Goal: Transaction & Acquisition: Purchase product/service

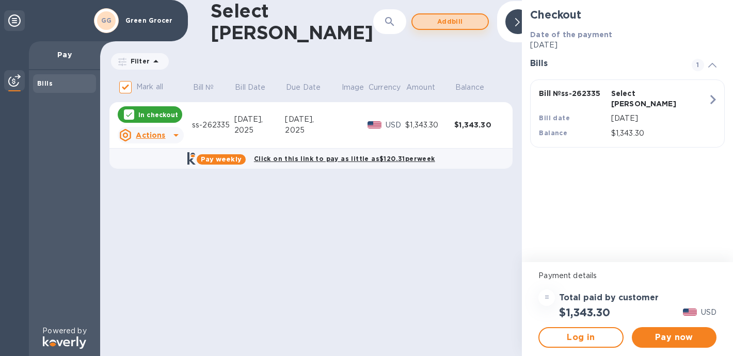
click at [438, 22] on span "Add bill" at bounding box center [450, 21] width 59 height 12
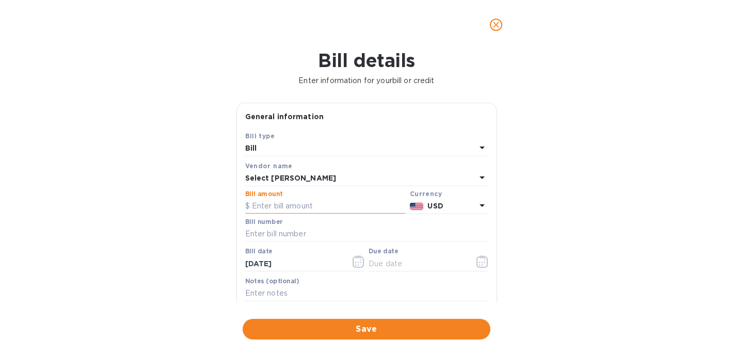
click at [259, 205] on input "text" at bounding box center [325, 206] width 161 height 15
type input "834.36"
click at [254, 235] on input "text" at bounding box center [366, 234] width 243 height 15
type input "ss-262207"
click at [357, 265] on icon "button" at bounding box center [359, 262] width 12 height 12
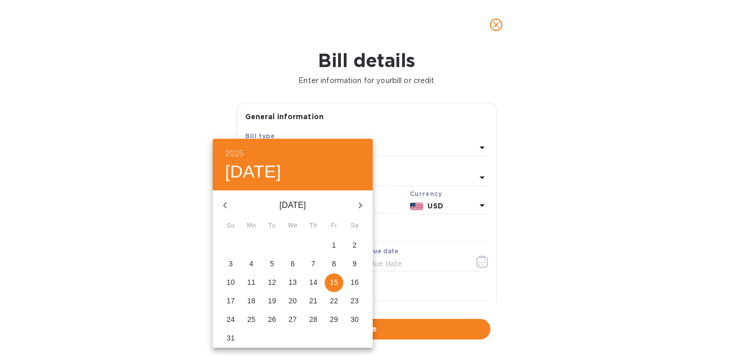
click at [224, 203] on icon "button" at bounding box center [225, 205] width 12 height 12
click at [314, 283] on p "17" at bounding box center [313, 282] width 8 height 10
type input "[DATE]"
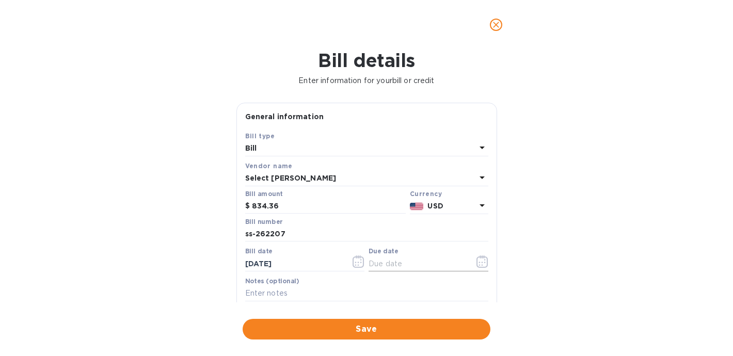
click at [377, 262] on input "text" at bounding box center [418, 263] width 98 height 15
click at [477, 262] on icon "button" at bounding box center [483, 262] width 12 height 12
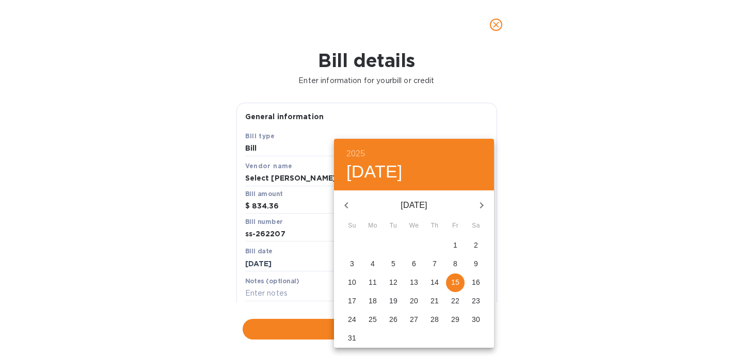
click at [477, 280] on p "16" at bounding box center [476, 282] width 8 height 10
type input "[DATE]"
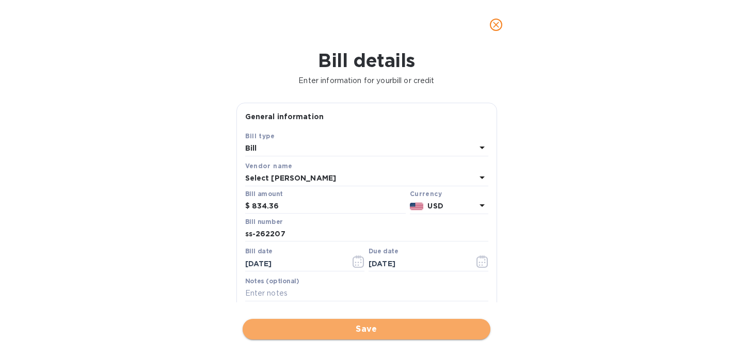
click at [356, 329] on span "Save" at bounding box center [366, 329] width 231 height 12
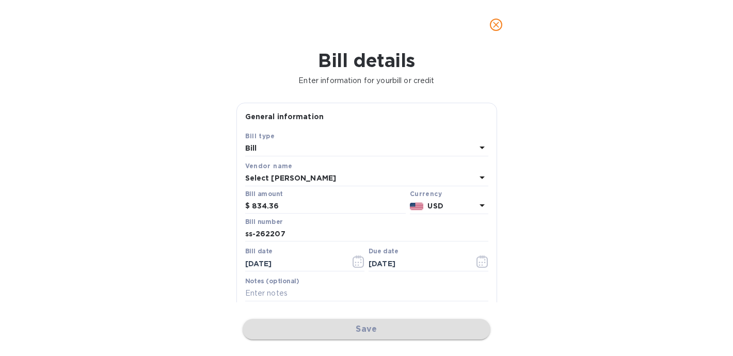
checkbox input "false"
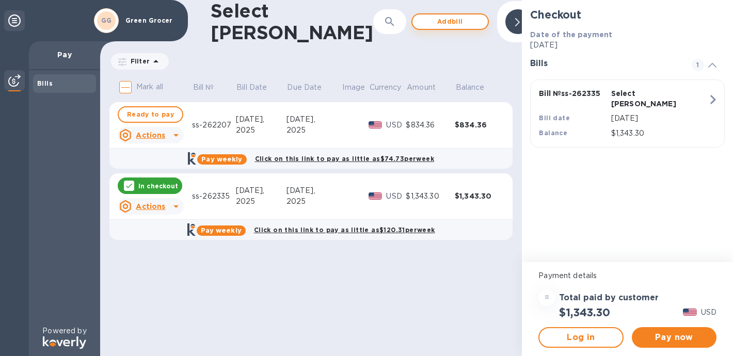
click at [433, 21] on span "Add bill" at bounding box center [450, 21] width 59 height 12
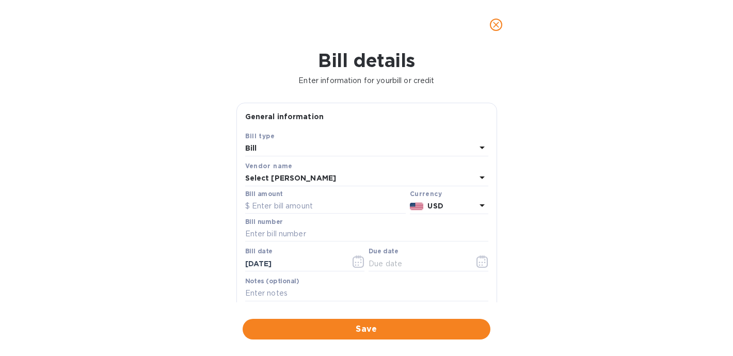
click at [262, 197] on label "Bill amount" at bounding box center [263, 194] width 37 height 6
click at [258, 210] on input "text" at bounding box center [325, 206] width 161 height 15
type input "1,365.24"
click at [292, 240] on input "text" at bounding box center [366, 234] width 243 height 15
type input "ss-262824"
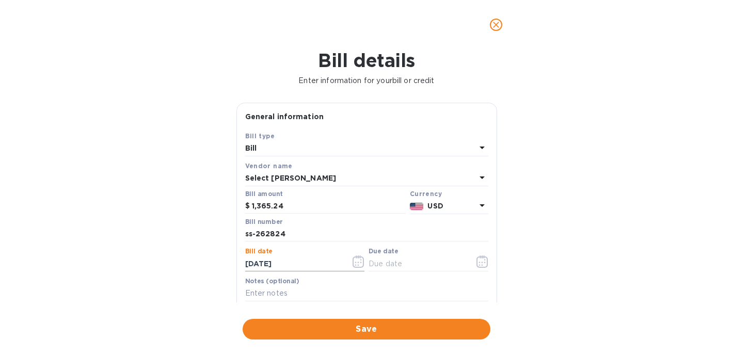
click at [302, 265] on input "[DATE]" at bounding box center [294, 263] width 98 height 15
click at [354, 263] on icon "button" at bounding box center [359, 262] width 12 height 12
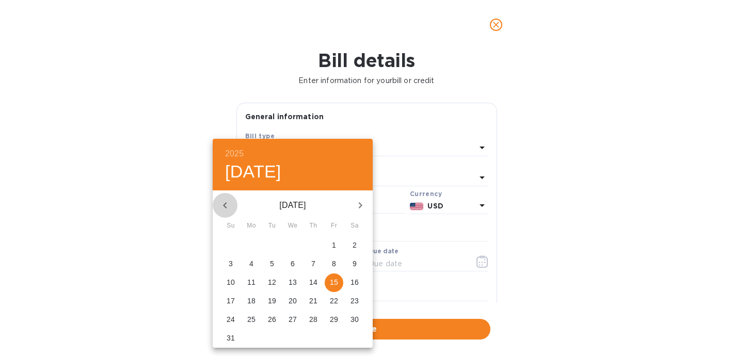
click at [225, 203] on icon "button" at bounding box center [225, 205] width 4 height 6
click at [312, 299] on p "24" at bounding box center [313, 301] width 8 height 10
type input "[DATE]"
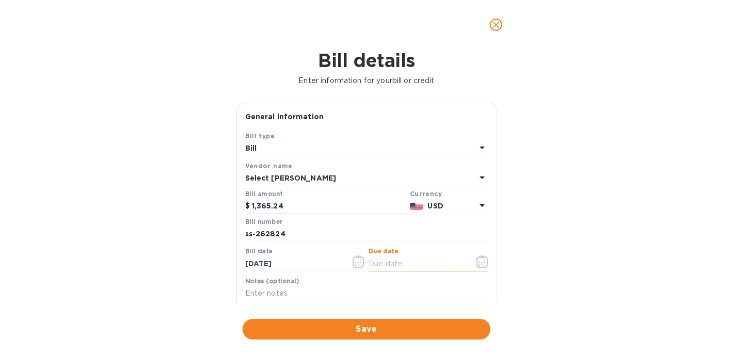
click at [381, 266] on input "text" at bounding box center [418, 263] width 98 height 15
click at [479, 259] on icon "button" at bounding box center [483, 262] width 12 height 12
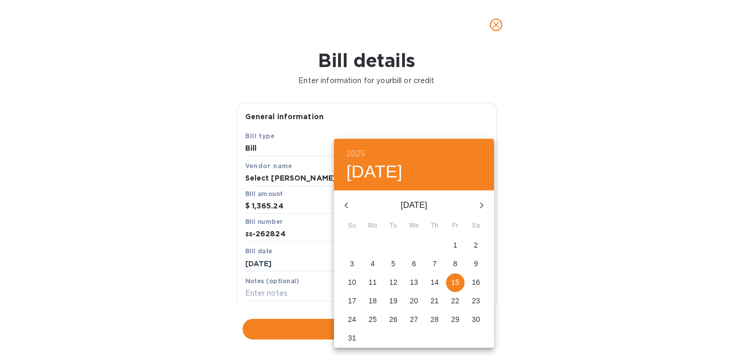
click at [477, 300] on p "23" at bounding box center [476, 301] width 8 height 10
type input "[DATE]"
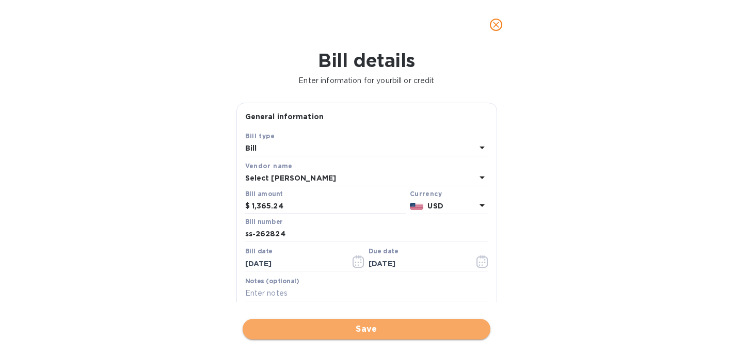
click at [377, 331] on span "Save" at bounding box center [366, 329] width 231 height 12
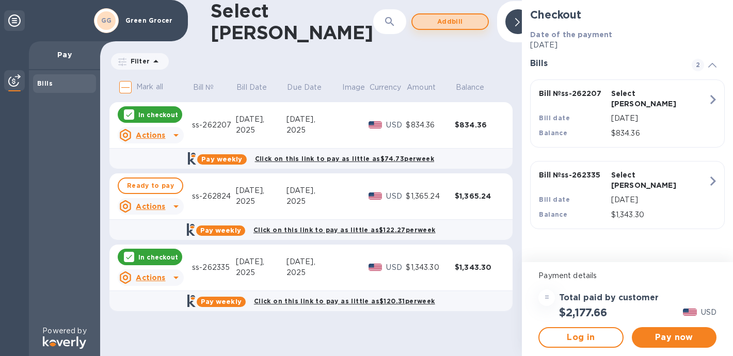
click at [431, 19] on span "Add bill" at bounding box center [450, 21] width 59 height 12
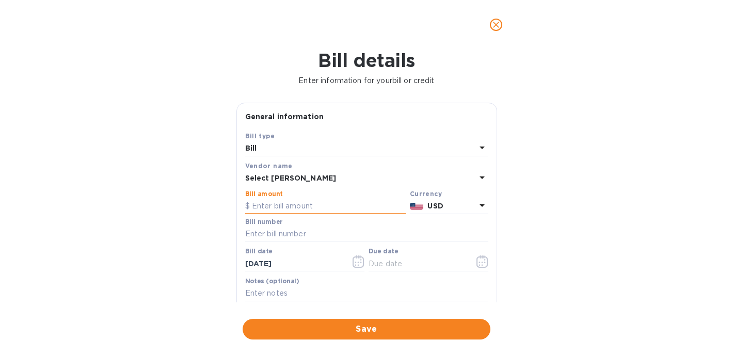
click at [268, 204] on input "text" at bounding box center [325, 206] width 161 height 15
type input "2,189.00"
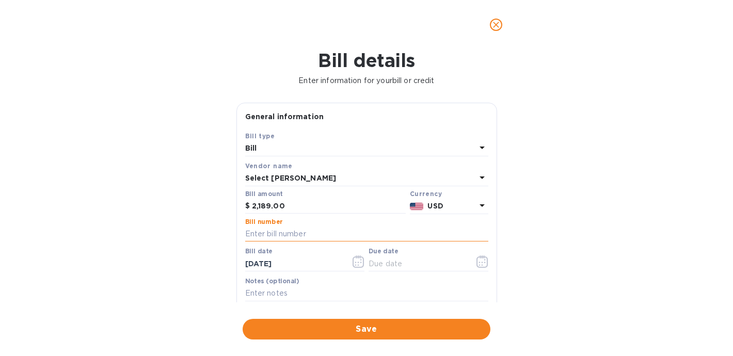
click at [273, 233] on input "text" at bounding box center [366, 234] width 243 height 15
type input "ss-261424"
click at [358, 260] on icon "button" at bounding box center [359, 262] width 12 height 12
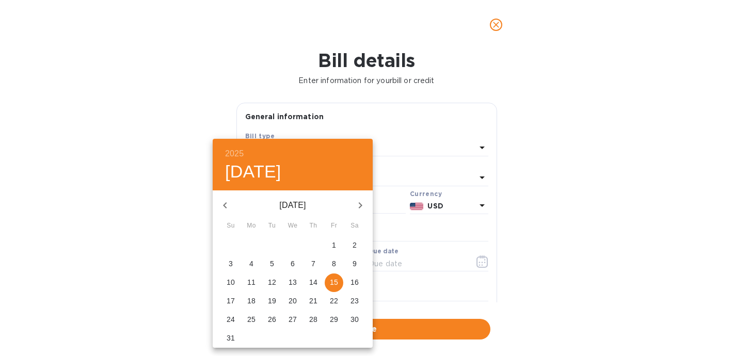
click at [227, 207] on icon "button" at bounding box center [225, 205] width 12 height 12
click at [313, 282] on p "17" at bounding box center [313, 282] width 8 height 10
type input "[DATE]"
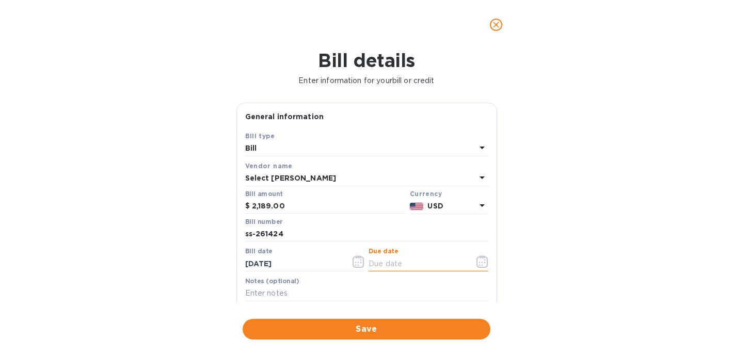
click at [378, 261] on input "text" at bounding box center [418, 263] width 98 height 15
click at [481, 259] on icon "button" at bounding box center [483, 262] width 12 height 12
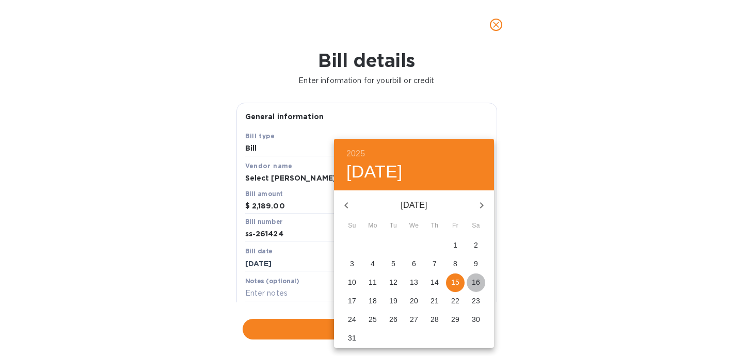
click at [477, 283] on p "16" at bounding box center [476, 282] width 8 height 10
type input "[DATE]"
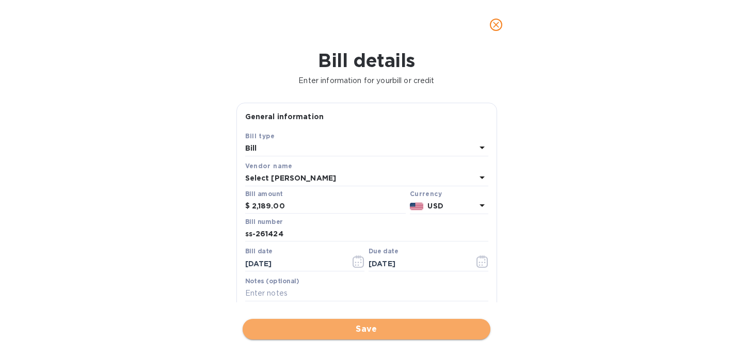
click at [376, 329] on span "Save" at bounding box center [366, 329] width 231 height 12
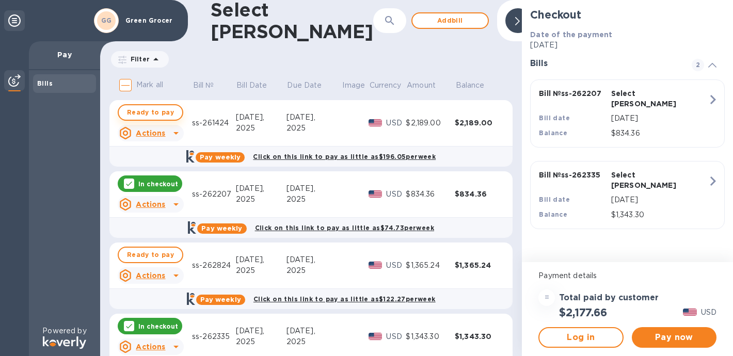
click at [134, 115] on span "Ready to pay" at bounding box center [150, 112] width 47 height 12
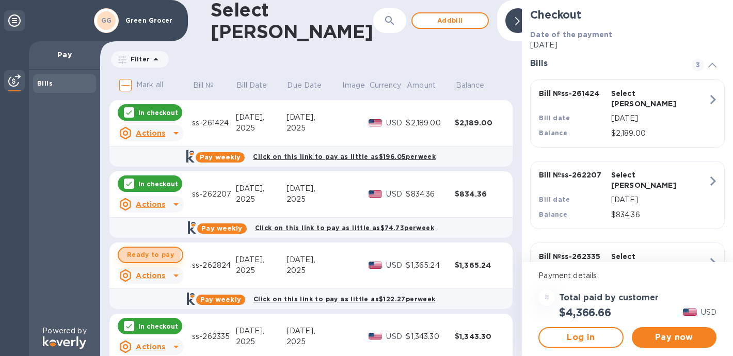
click at [141, 254] on span "Ready to pay" at bounding box center [150, 255] width 47 height 12
checkbox input "true"
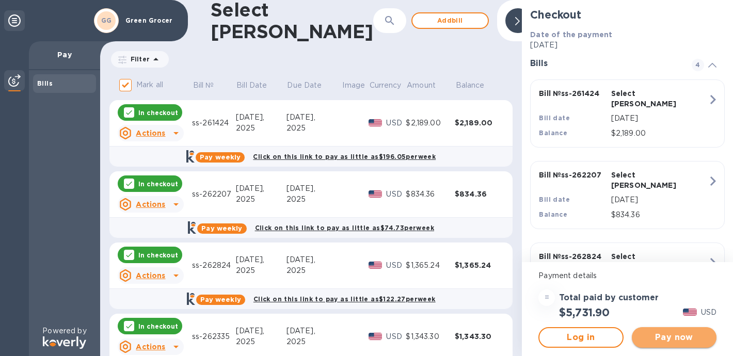
click at [690, 334] on span "Pay now" at bounding box center [674, 337] width 68 height 12
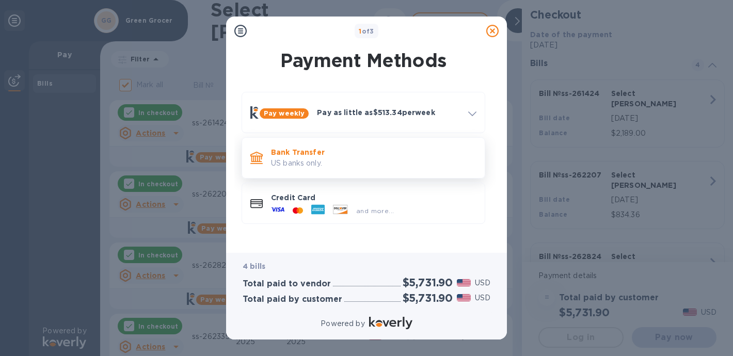
click at [299, 162] on p "US banks only." at bounding box center [373, 163] width 205 height 11
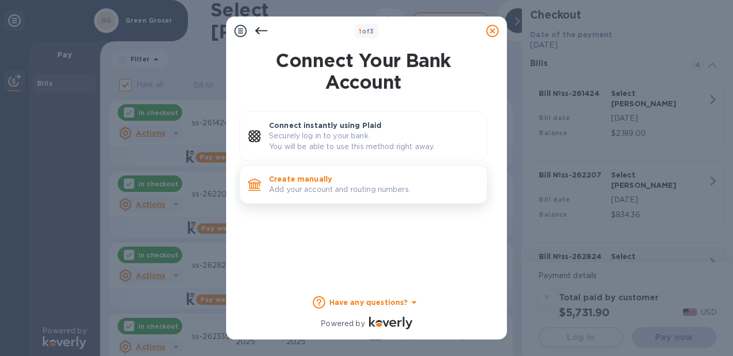
click at [291, 183] on p "Create manually" at bounding box center [374, 179] width 210 height 10
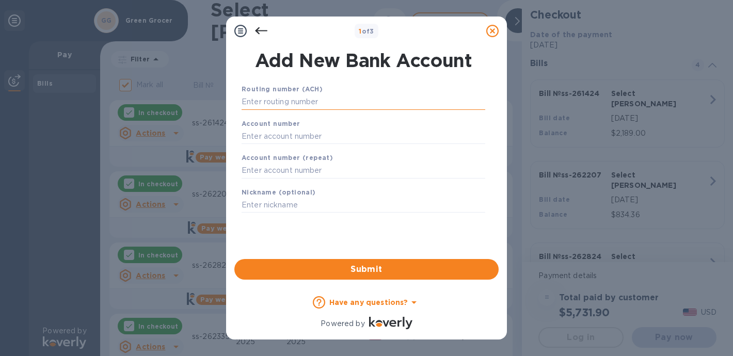
click at [271, 104] on input "text" at bounding box center [364, 101] width 244 height 15
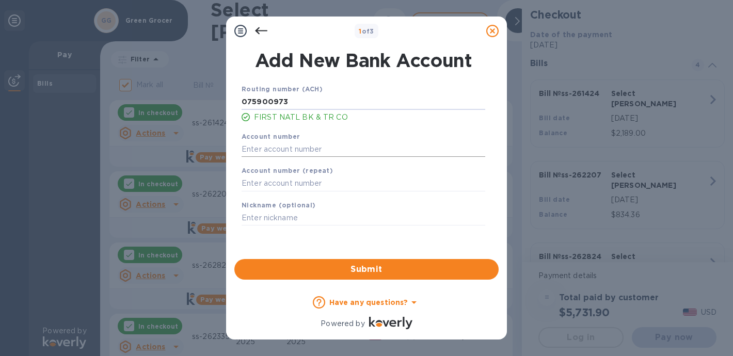
type input "075900973"
click at [254, 148] on input "text" at bounding box center [364, 148] width 244 height 15
type input "30172049"
click at [249, 181] on input "text" at bounding box center [364, 183] width 244 height 15
type input "30172049"
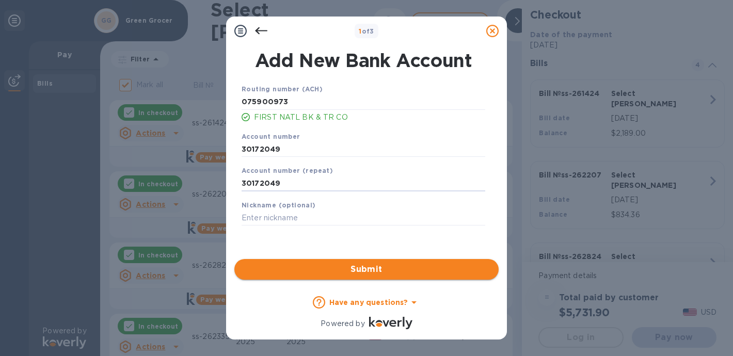
click at [334, 270] on span "Submit" at bounding box center [367, 269] width 248 height 12
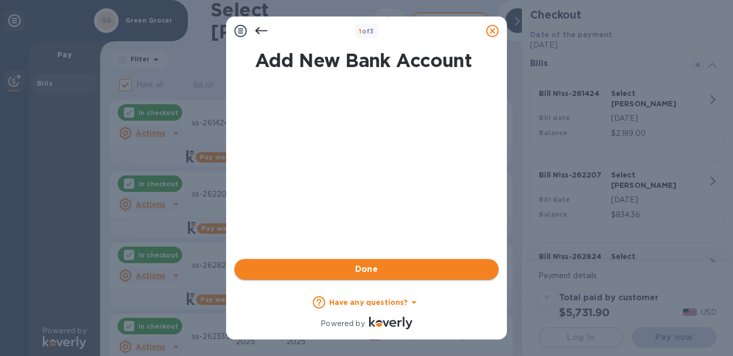
click at [334, 270] on span "Done" at bounding box center [367, 269] width 248 height 12
